Goal: Task Accomplishment & Management: Manage account settings

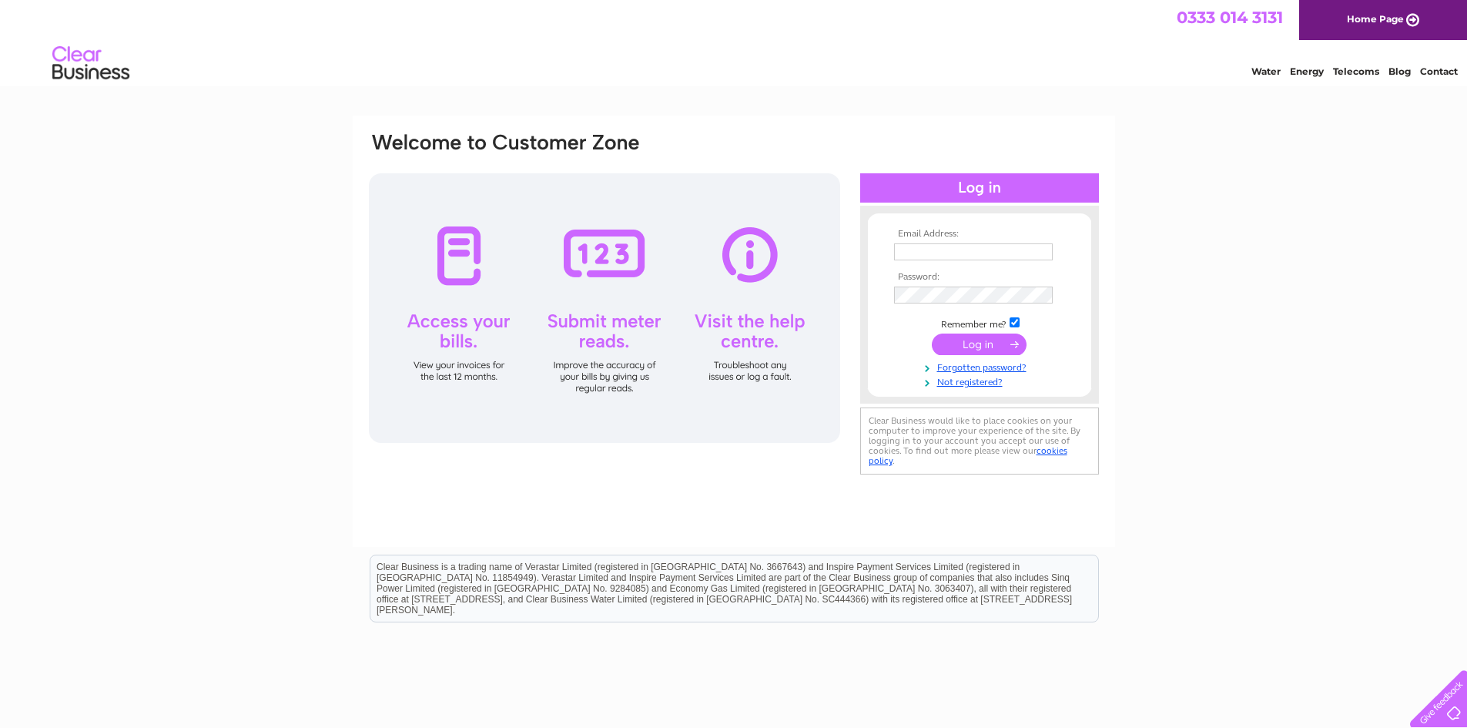
type input "[EMAIL_ADDRESS][DOMAIN_NAME]"
click at [982, 345] on input "submit" at bounding box center [979, 344] width 95 height 22
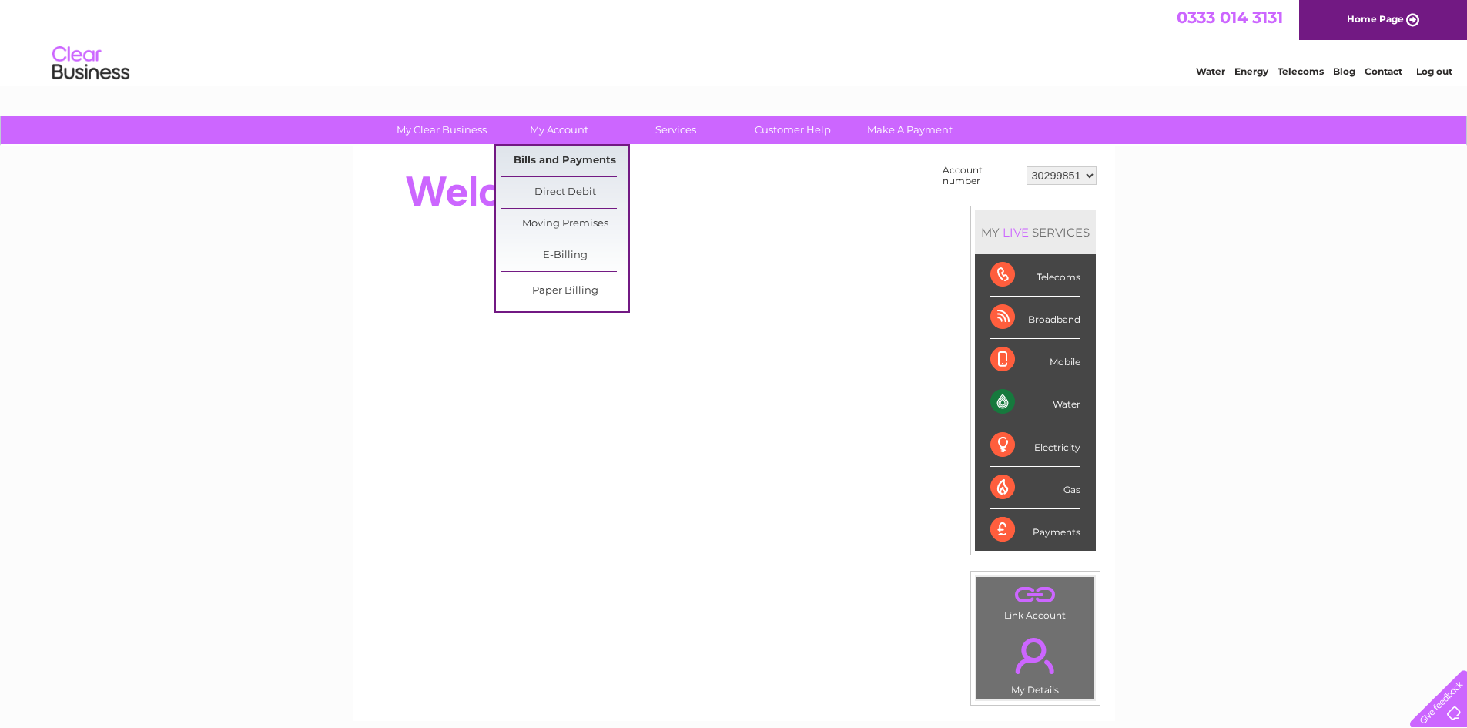
click at [573, 158] on link "Bills and Payments" at bounding box center [564, 161] width 127 height 31
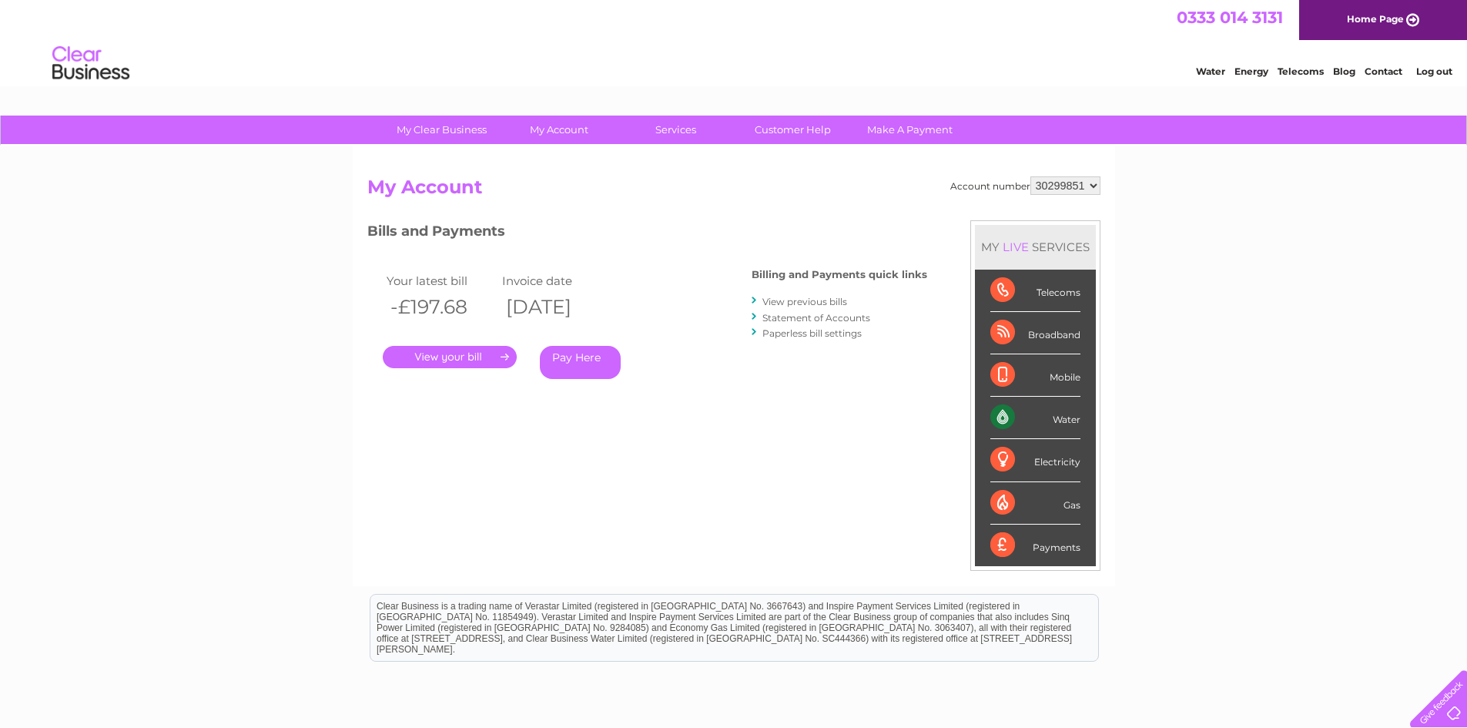
click at [455, 352] on link "." at bounding box center [450, 357] width 134 height 22
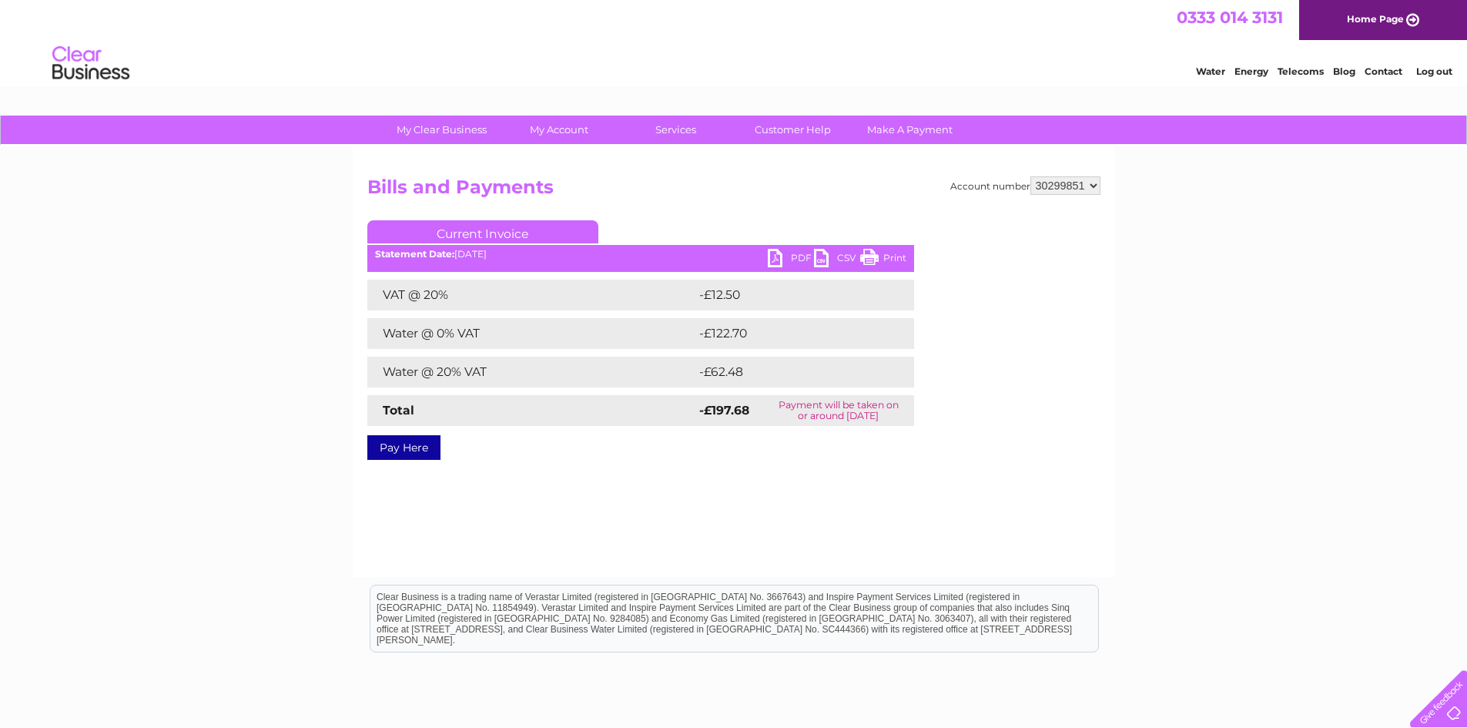
click at [804, 254] on link "PDF" at bounding box center [791, 260] width 46 height 22
click at [1427, 69] on link "Log out" at bounding box center [1434, 71] width 36 height 12
